Goal: Information Seeking & Learning: Learn about a topic

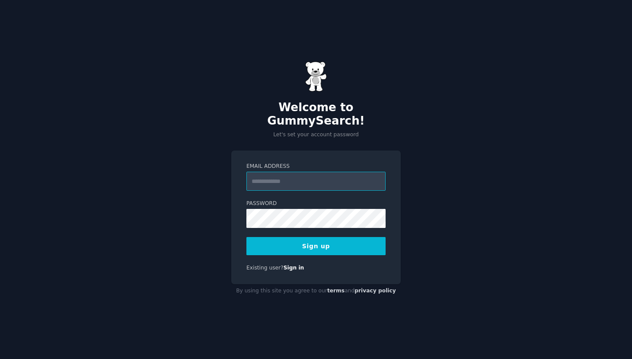
click at [327, 172] on input "Email Address" at bounding box center [316, 181] width 139 height 19
type input "**********"
click at [317, 246] on button "Sign up" at bounding box center [316, 246] width 139 height 18
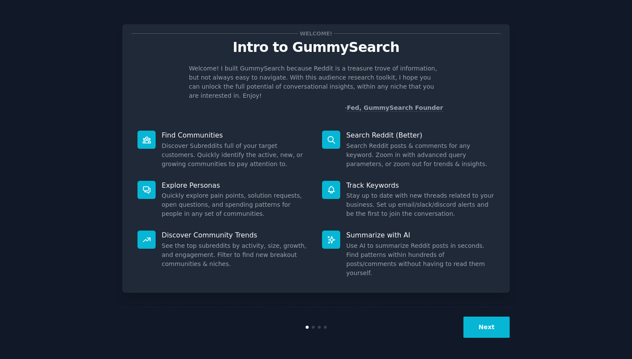
click at [492, 326] on button "Next" at bounding box center [487, 327] width 46 height 21
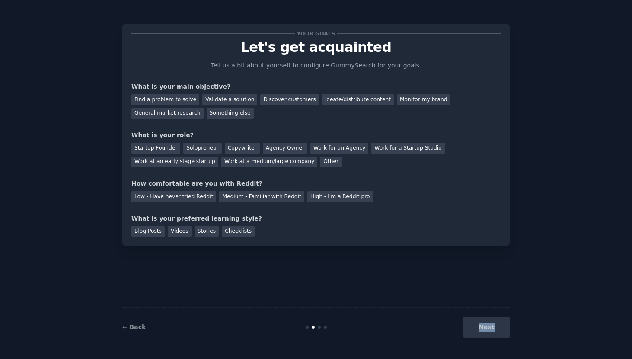
click at [492, 326] on div "Next" at bounding box center [445, 327] width 129 height 21
click at [294, 103] on div "Discover customers" at bounding box center [289, 99] width 58 height 11
click at [180, 115] on div "General market research" at bounding box center [168, 113] width 72 height 11
click at [283, 98] on div "Discover customers" at bounding box center [289, 99] width 58 height 11
click at [203, 147] on div "Solopreneur" at bounding box center [202, 148] width 38 height 11
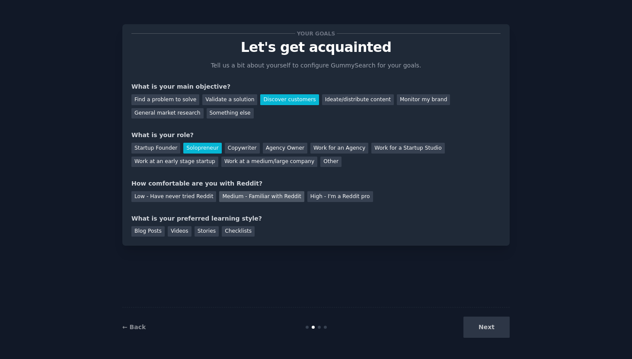
click at [260, 199] on div "Medium - Familiar with Reddit" at bounding box center [261, 196] width 85 height 11
click at [175, 234] on div "Videos" at bounding box center [180, 231] width 24 height 11
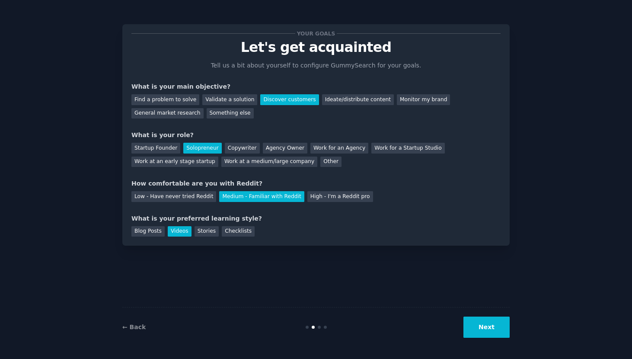
click at [484, 327] on button "Next" at bounding box center [487, 327] width 46 height 21
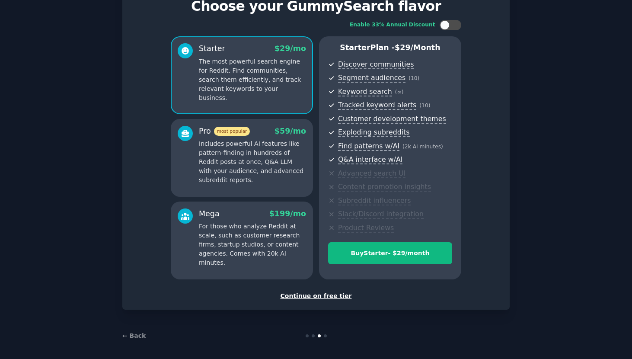
scroll to position [41, 0]
click at [336, 292] on div "Continue on free tier" at bounding box center [316, 296] width 369 height 9
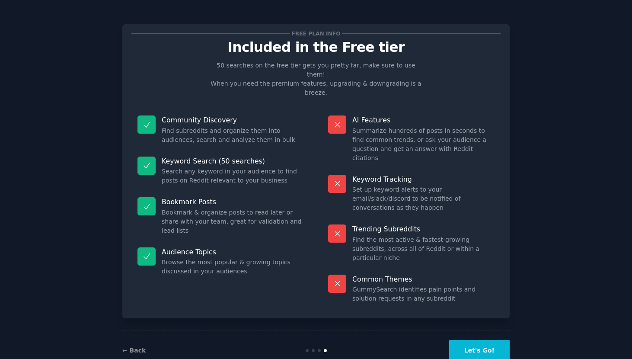
click at [493, 340] on button "Let's Go!" at bounding box center [479, 350] width 61 height 21
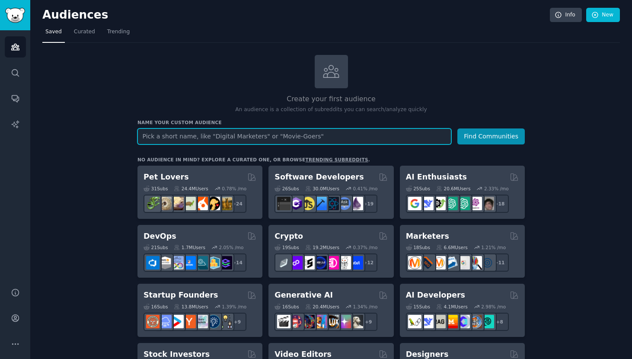
click at [272, 138] on input "text" at bounding box center [295, 136] width 314 height 16
type input "mental health"
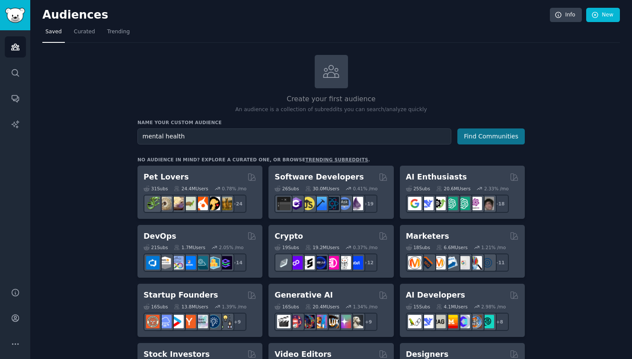
click at [497, 135] on button "Find Communities" at bounding box center [491, 136] width 67 height 16
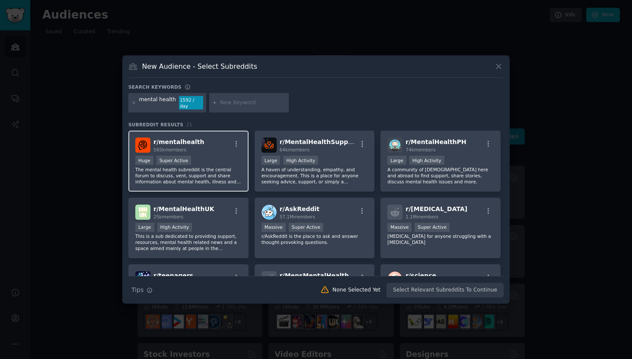
click at [209, 160] on div "Huge Super Active" at bounding box center [188, 161] width 106 height 11
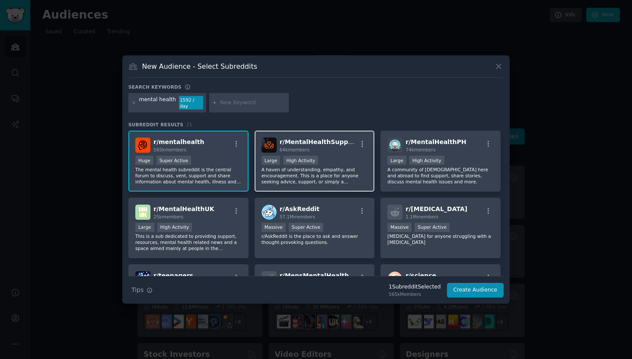
click at [351, 160] on div "Large High Activity" at bounding box center [315, 161] width 106 height 11
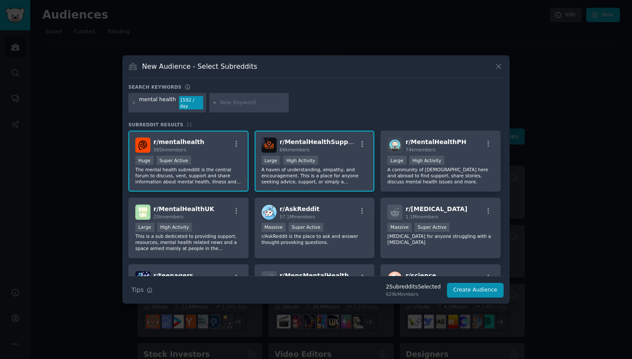
click at [500, 74] on div "New Audience - Select Subreddits" at bounding box center [315, 69] width 375 height 16
click at [500, 69] on icon at bounding box center [499, 66] width 5 height 5
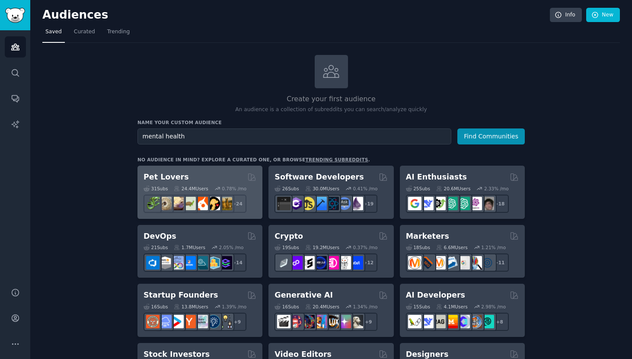
click at [191, 178] on div "Pet Lovers" at bounding box center [200, 177] width 113 height 11
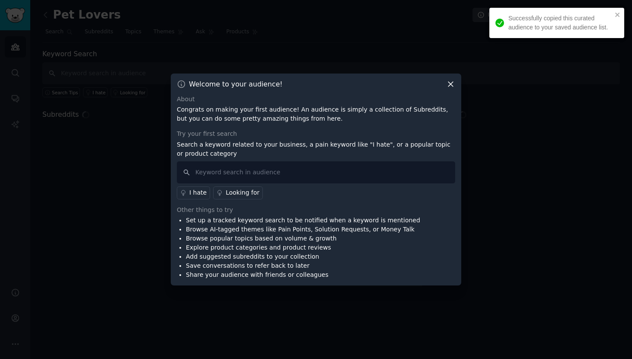
click at [452, 83] on icon at bounding box center [451, 84] width 5 height 5
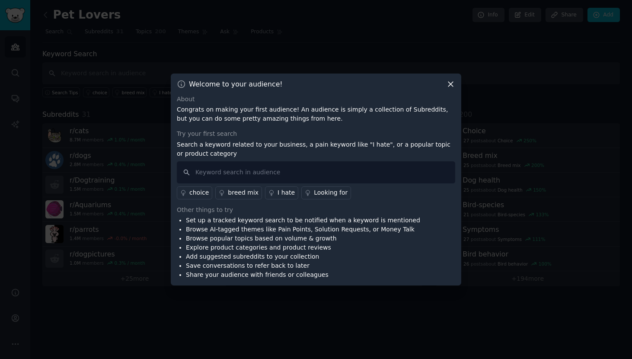
click at [456, 83] on div "Welcome to your audience! About Congrats on making your first audience! An audi…" at bounding box center [316, 180] width 291 height 212
click at [452, 84] on icon at bounding box center [451, 84] width 5 height 5
click at [452, 86] on icon at bounding box center [450, 84] width 9 height 9
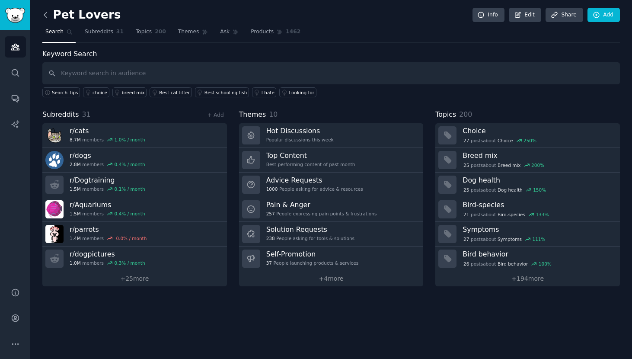
click at [42, 11] on icon at bounding box center [45, 14] width 9 height 9
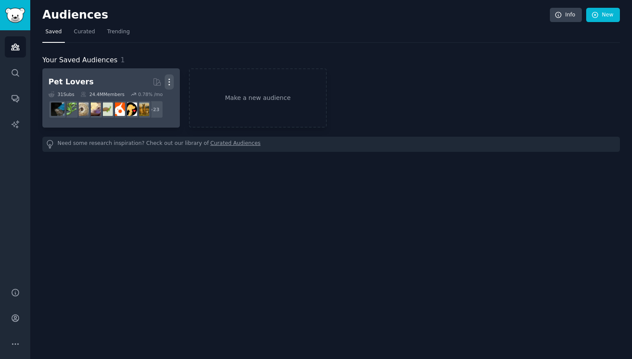
click at [173, 80] on icon "button" at bounding box center [169, 81] width 9 height 9
click at [149, 100] on p "Delete" at bounding box center [146, 100] width 20 height 9
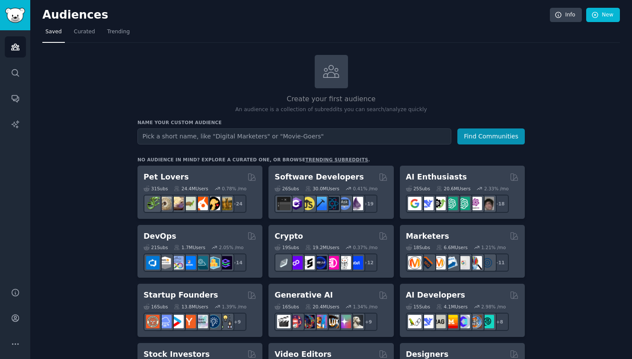
scroll to position [5, 0]
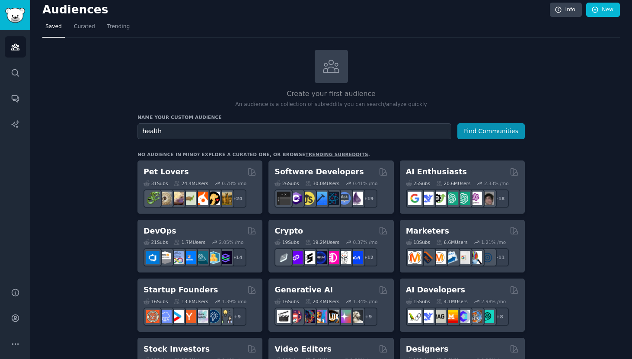
type input "health"
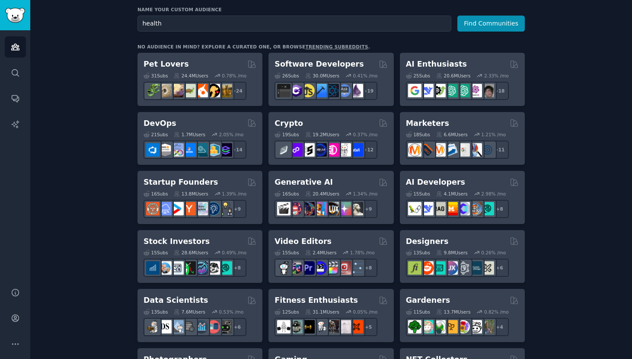
scroll to position [112, 0]
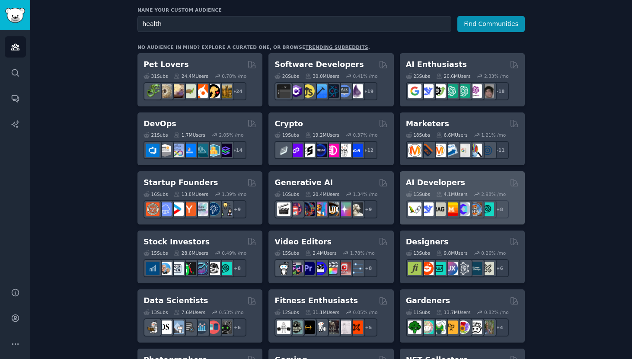
click at [445, 181] on h2 "AI Developers" at bounding box center [435, 182] width 59 height 11
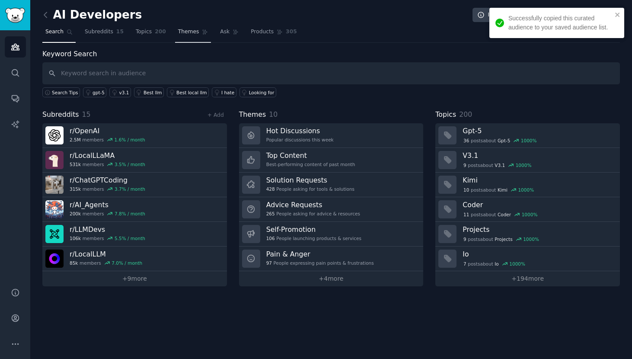
click at [190, 30] on span "Themes" at bounding box center [188, 32] width 21 height 8
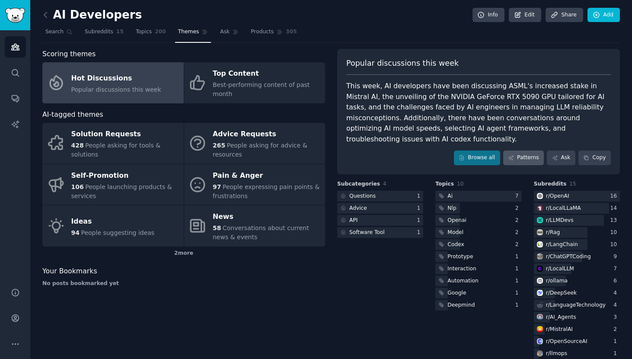
click at [517, 155] on link "Patterns" at bounding box center [524, 158] width 41 height 15
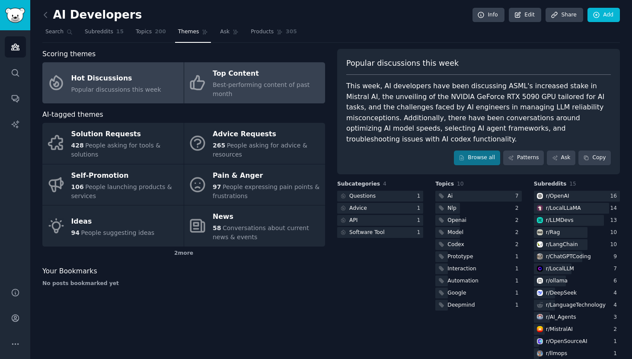
click at [234, 89] on div "Best-performing content of past month" at bounding box center [267, 89] width 108 height 18
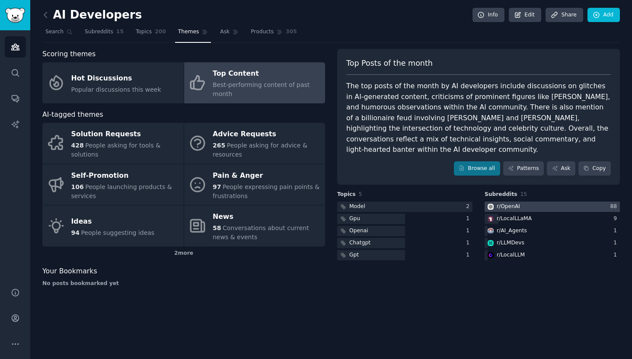
click at [515, 203] on div "r/ OpenAI" at bounding box center [508, 207] width 23 height 8
